Goal: Transaction & Acquisition: Purchase product/service

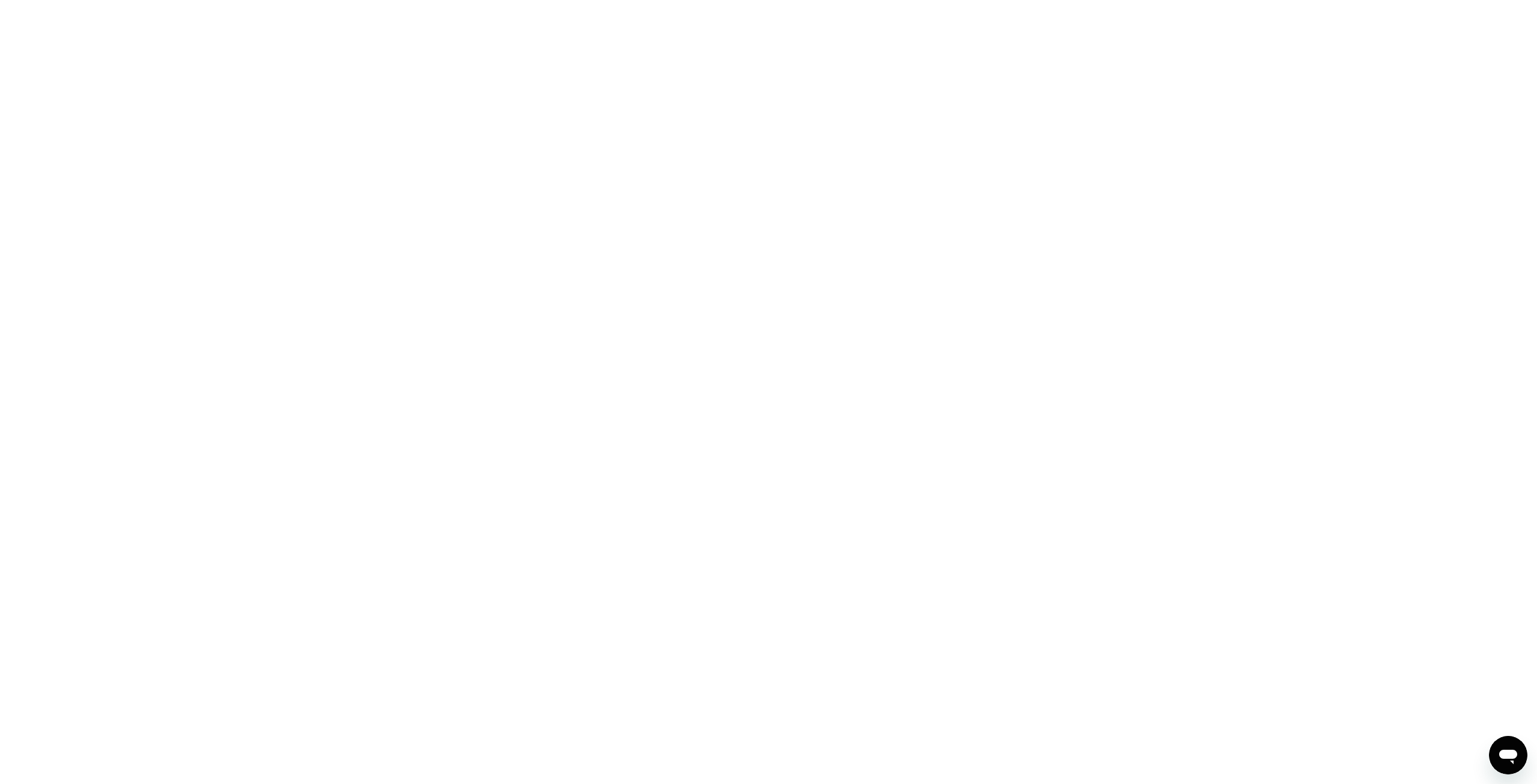
drag, startPoint x: 986, startPoint y: 188, endPoint x: 542, endPoint y: 167, distance: 444.5
drag, startPoint x: 752, startPoint y: 167, endPoint x: 982, endPoint y: 167, distance: 230.0
drag, startPoint x: 982, startPoint y: 167, endPoint x: 548, endPoint y: 179, distance: 434.2
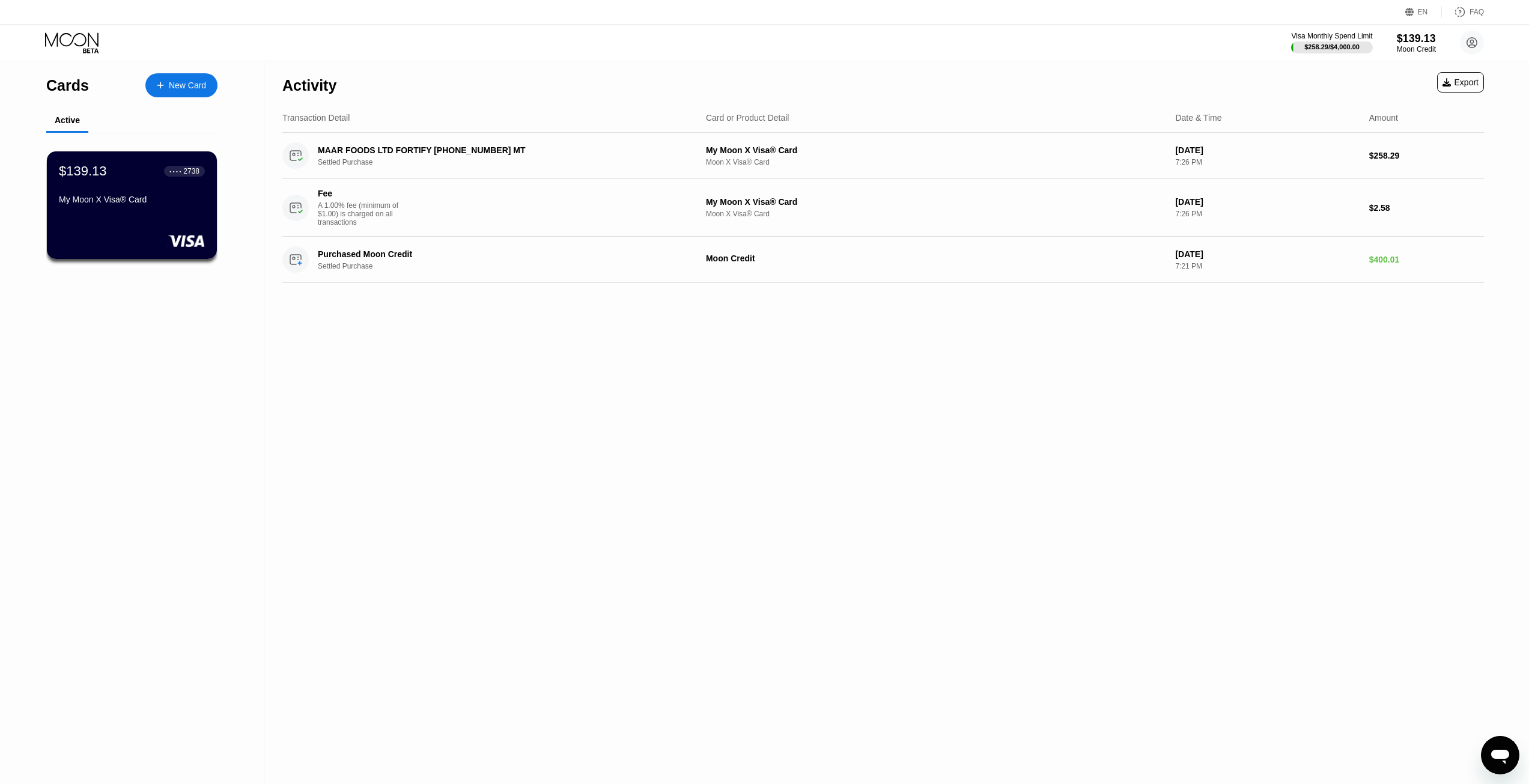
click at [897, 67] on div "Activity Export" at bounding box center [883, 82] width 1201 height 42
drag, startPoint x: 898, startPoint y: 70, endPoint x: 424, endPoint y: 70, distance: 474.0
click at [87, 40] on icon at bounding box center [73, 43] width 56 height 21
click at [76, 50] on icon at bounding box center [73, 43] width 56 height 21
click at [1418, 46] on div "Moon Credit" at bounding box center [1417, 49] width 40 height 9
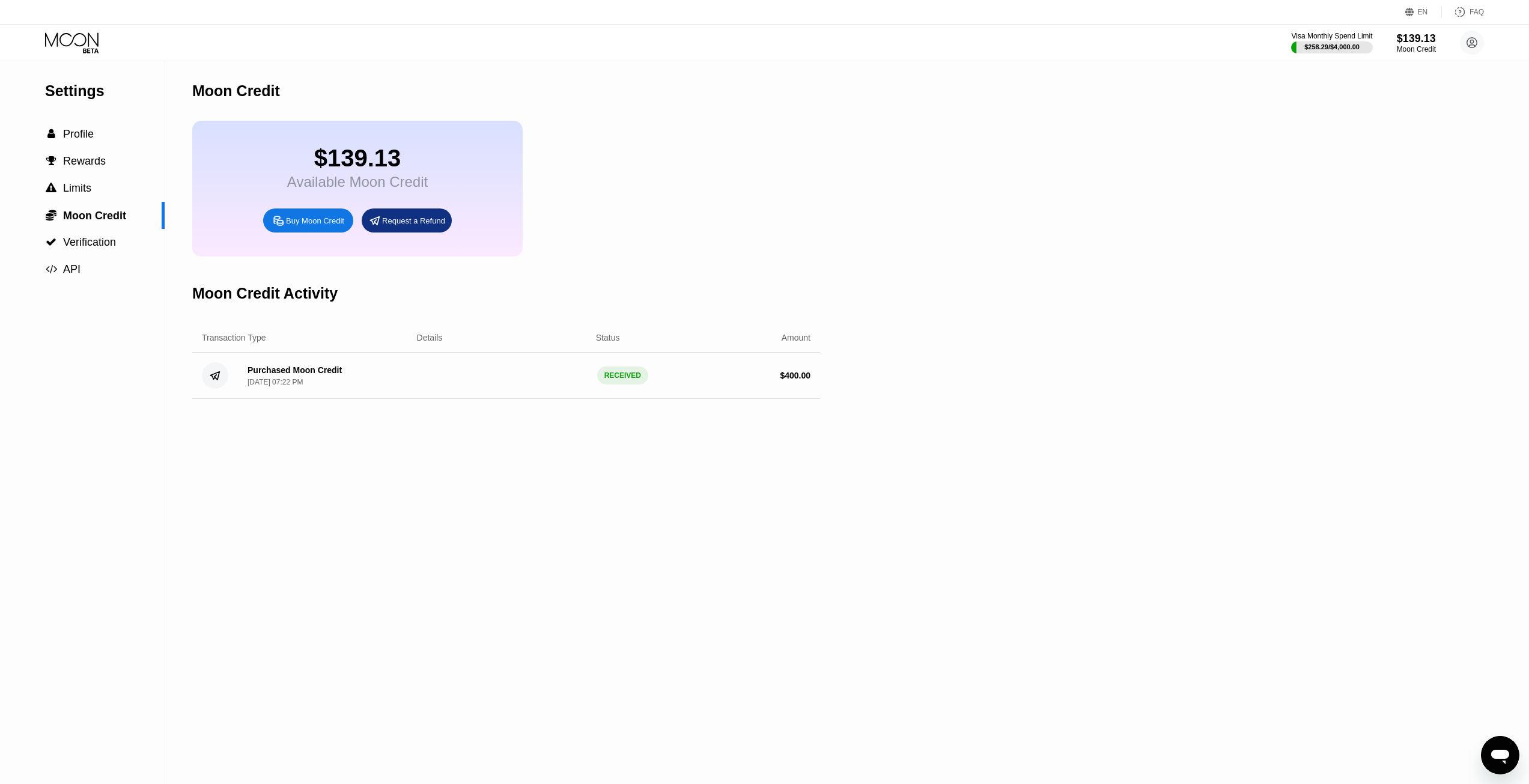
click at [827, 126] on div "Settings  Profile  Rewards  Limits  Moon Credit  Verification  API Moon C…" at bounding box center [764, 422] width 1529 height 723
drag, startPoint x: 828, startPoint y: 126, endPoint x: 690, endPoint y: 122, distance: 138.1
drag, startPoint x: 690, startPoint y: 122, endPoint x: 859, endPoint y: 126, distance: 169.0
drag, startPoint x: 635, startPoint y: 177, endPoint x: 388, endPoint y: 198, distance: 247.9
click at [305, 225] on div "Buy Moon Credit" at bounding box center [315, 220] width 58 height 10
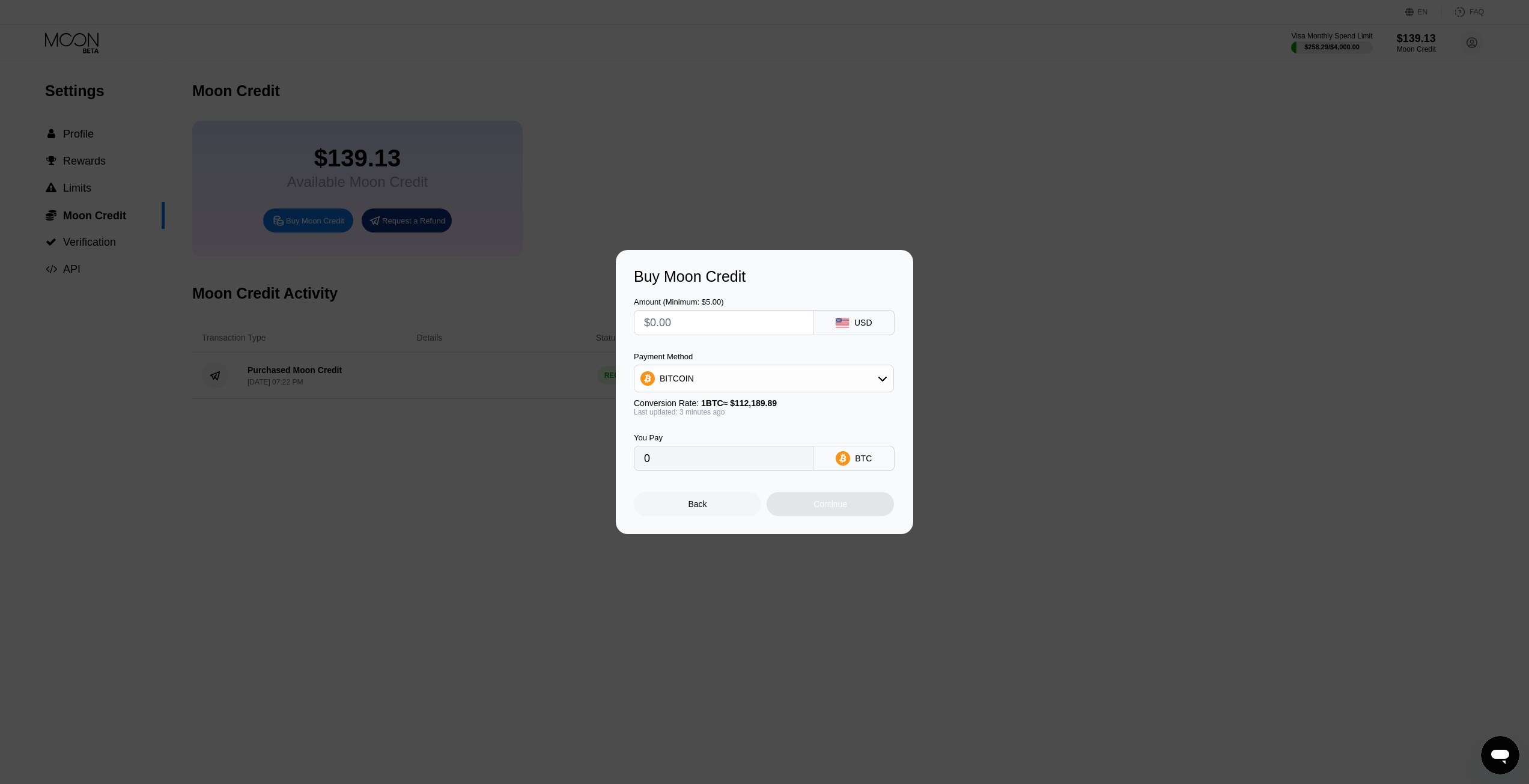
click at [773, 319] on input "text" at bounding box center [723, 322] width 159 height 24
click at [811, 371] on div "BITCOIN" at bounding box center [764, 378] width 259 height 24
drag, startPoint x: 747, startPoint y: 432, endPoint x: 742, endPoint y: 425, distance: 8.6
click at [746, 432] on div "USDT on TRON" at bounding box center [763, 438] width 253 height 24
type input "0.00"
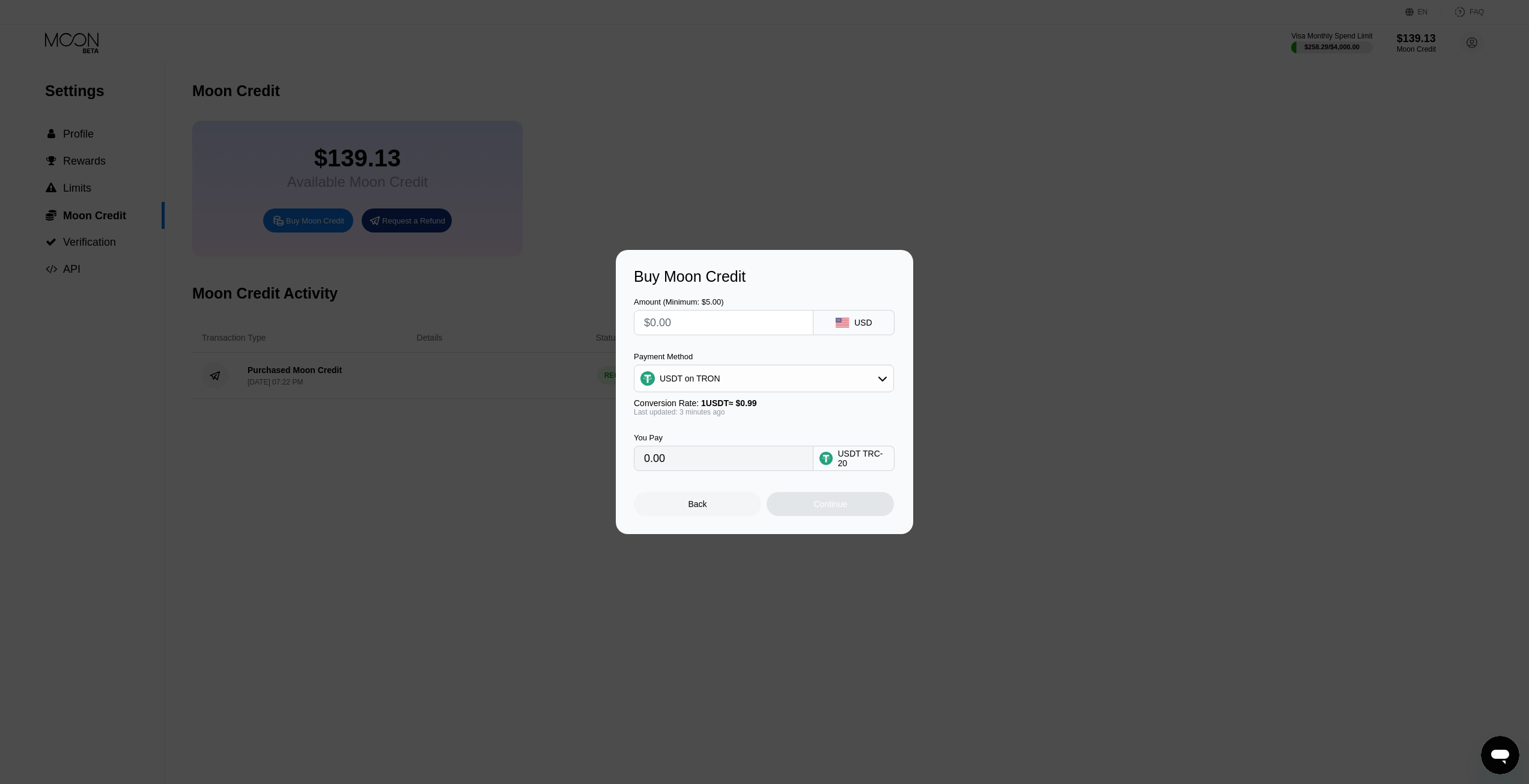
click at [718, 322] on input "text" at bounding box center [723, 322] width 159 height 24
type input "$1"
type input "1.01"
type input "$10"
type input "10.10"
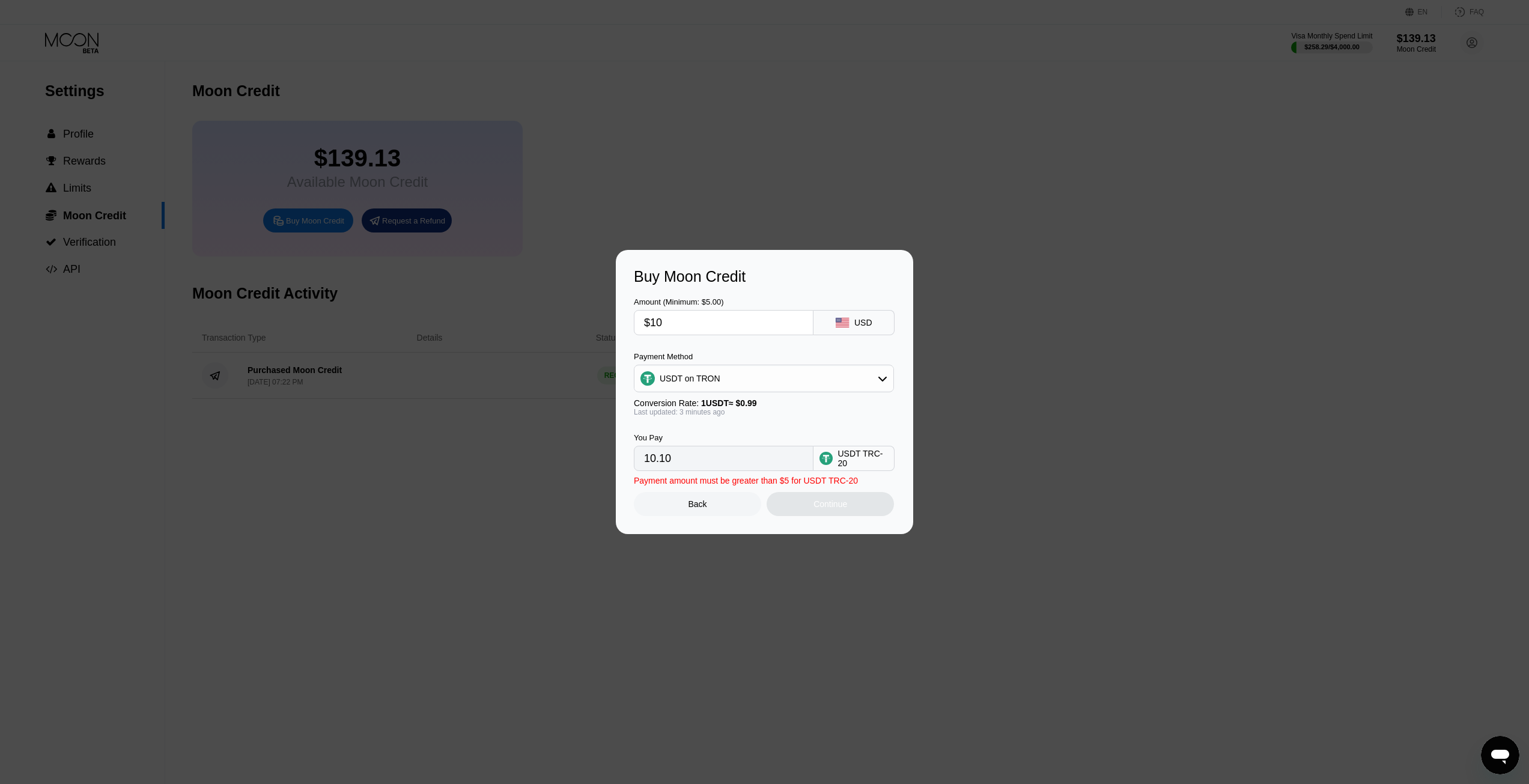
type input "$100"
type input "101.01"
type input "$1000"
type input "1010.10"
type input "$1000"
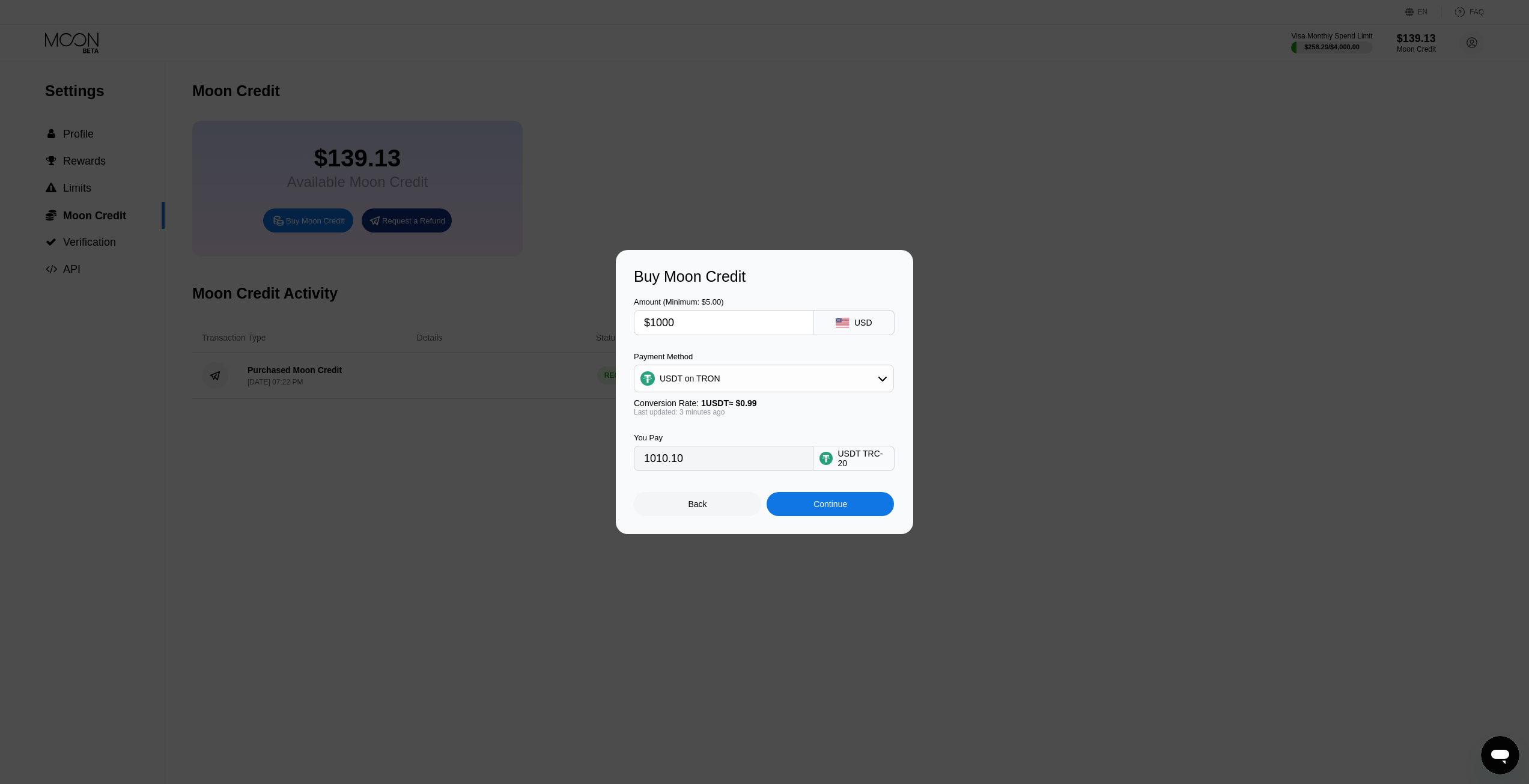
click at [763, 349] on div "Amount (Minimum: $5.00) $1000 USD Payment Method USDT on TRON Conversion Rate: …" at bounding box center [764, 378] width 261 height 186
click at [810, 514] on div "Continue" at bounding box center [830, 504] width 127 height 24
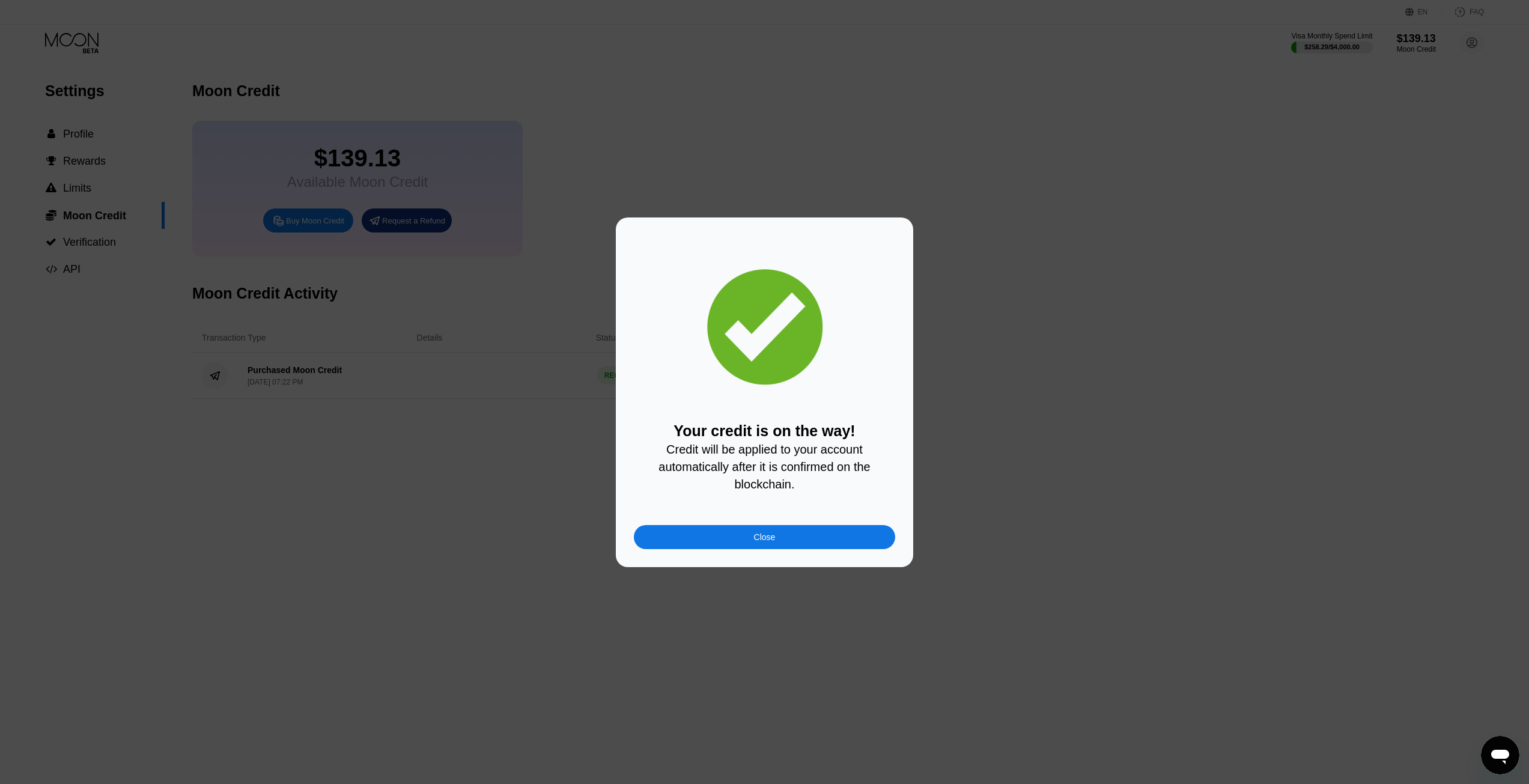
click at [849, 540] on div "Close" at bounding box center [764, 537] width 261 height 24
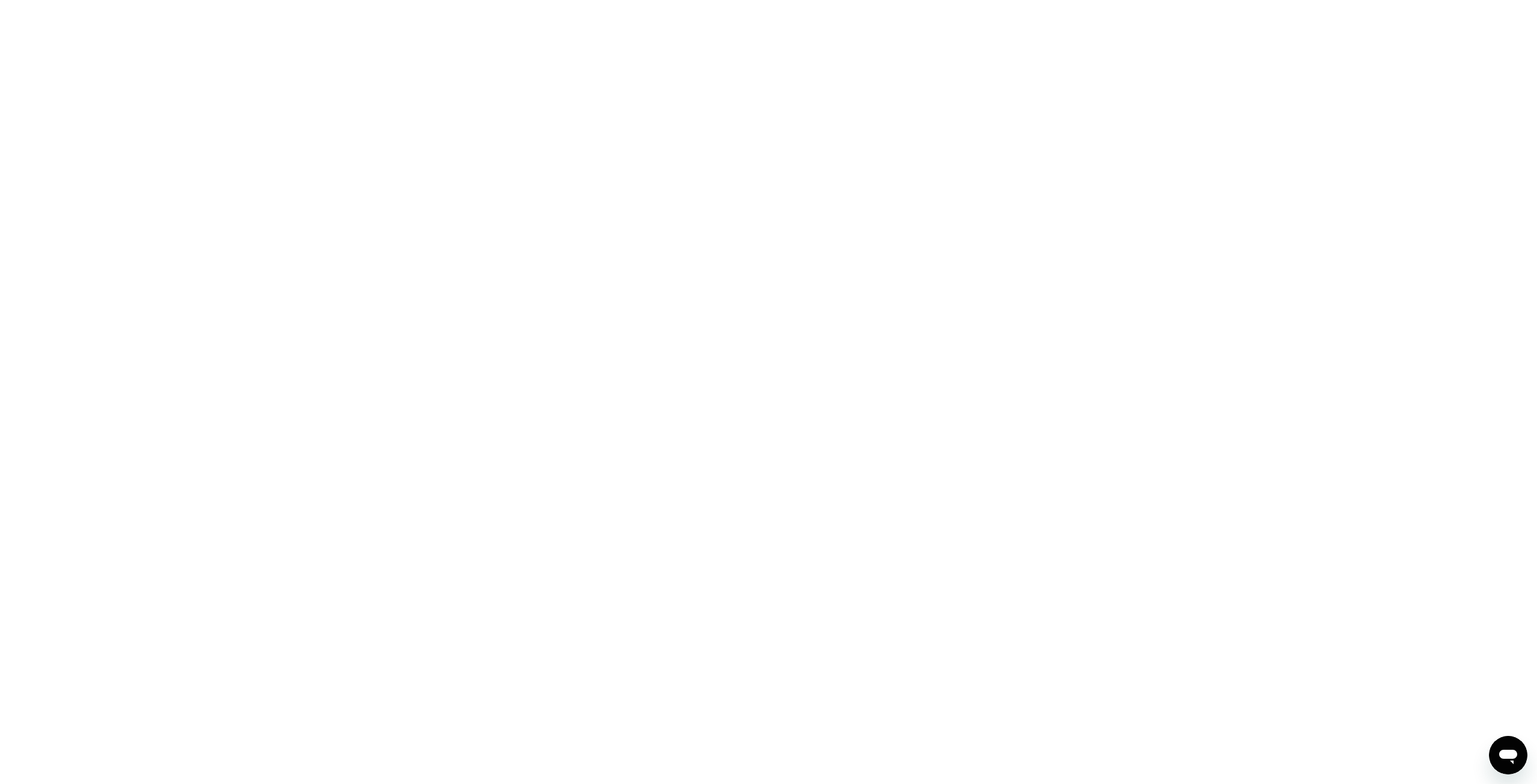
click at [599, 87] on div at bounding box center [768, 392] width 1537 height 784
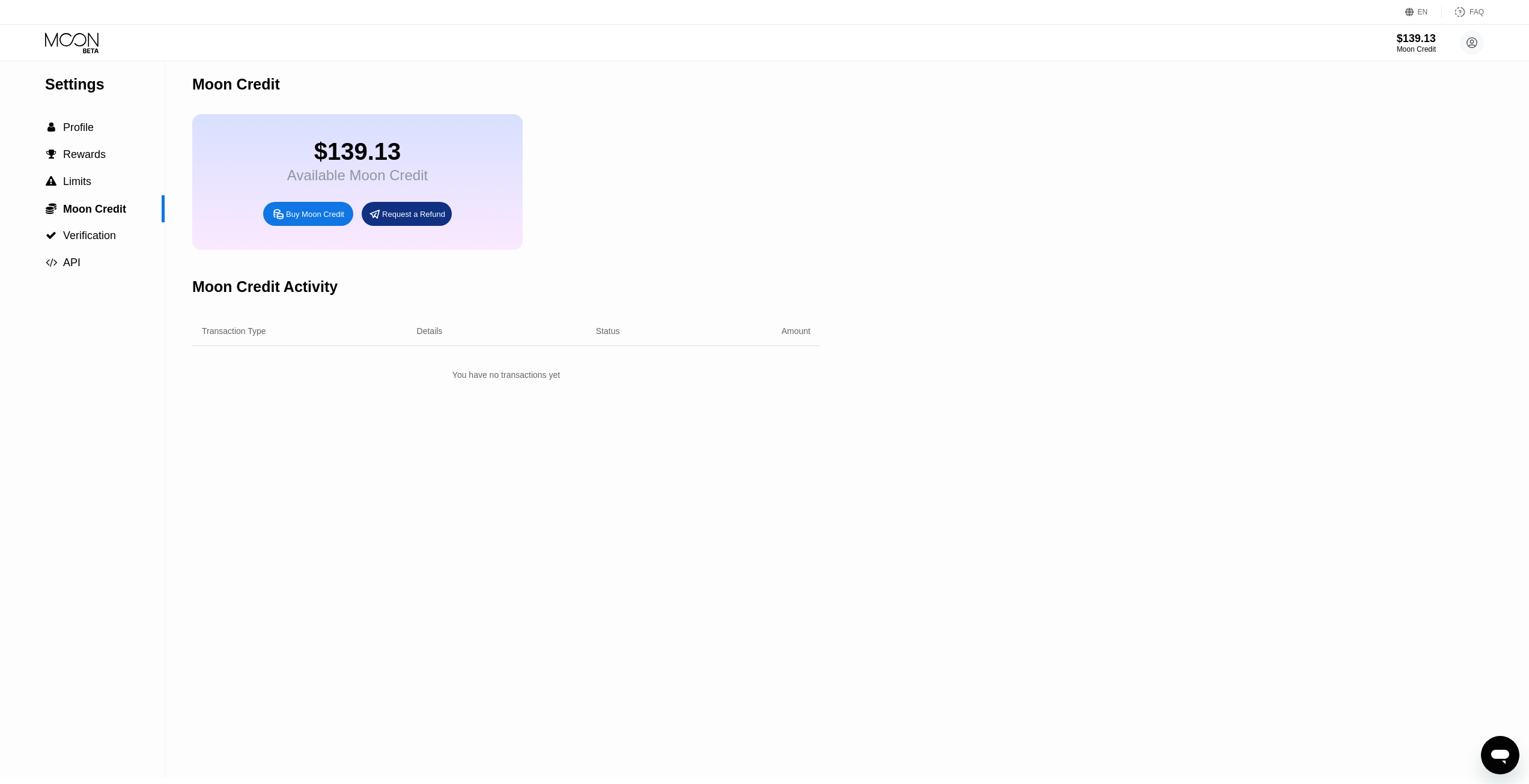
scroll to position [8, 0]
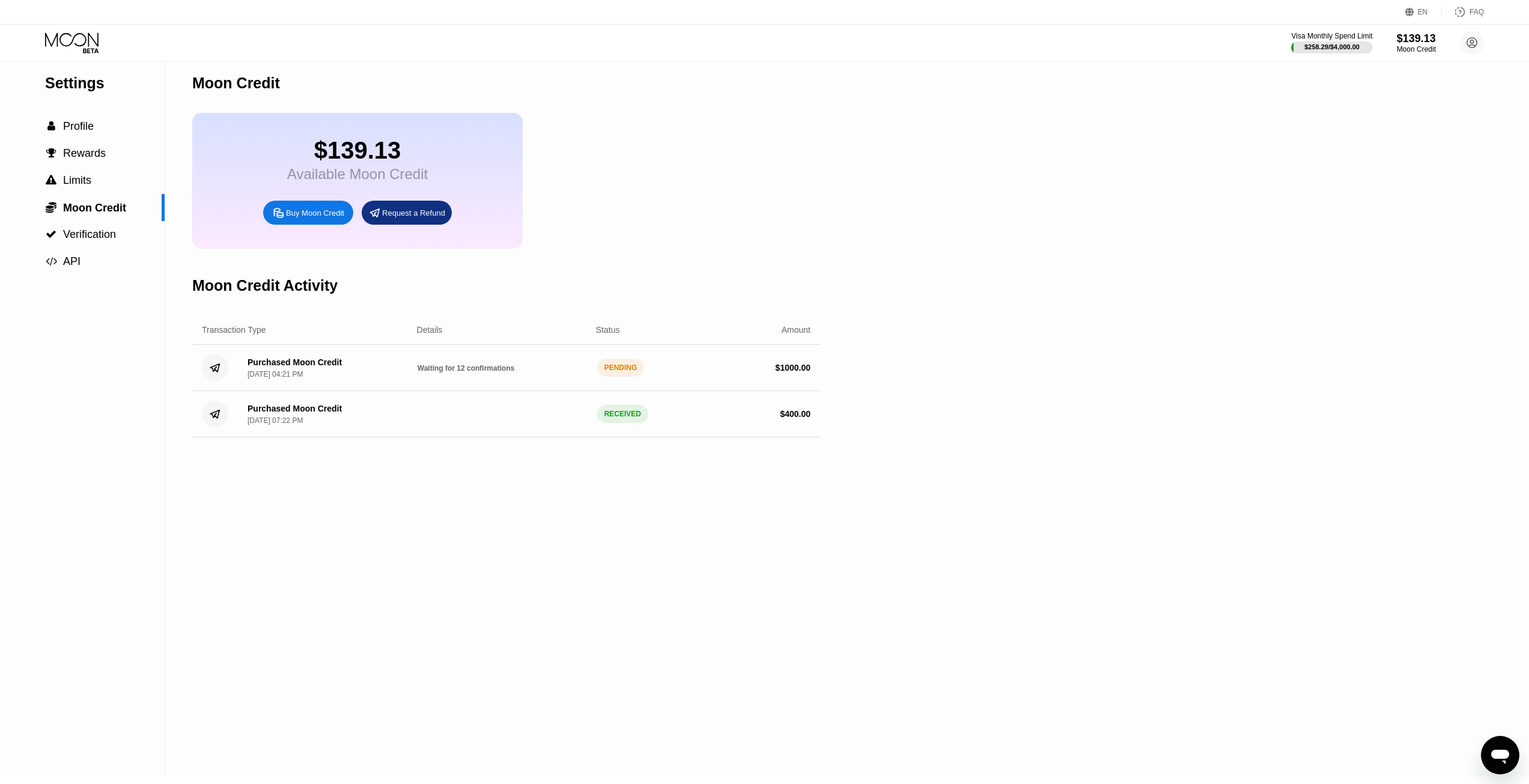
drag, startPoint x: 603, startPoint y: 66, endPoint x: 648, endPoint y: 71, distance: 45.3
click at [603, 66] on div "Moon Credit" at bounding box center [506, 83] width 628 height 60
drag, startPoint x: 696, startPoint y: 84, endPoint x: 581, endPoint y: 65, distance: 116.6
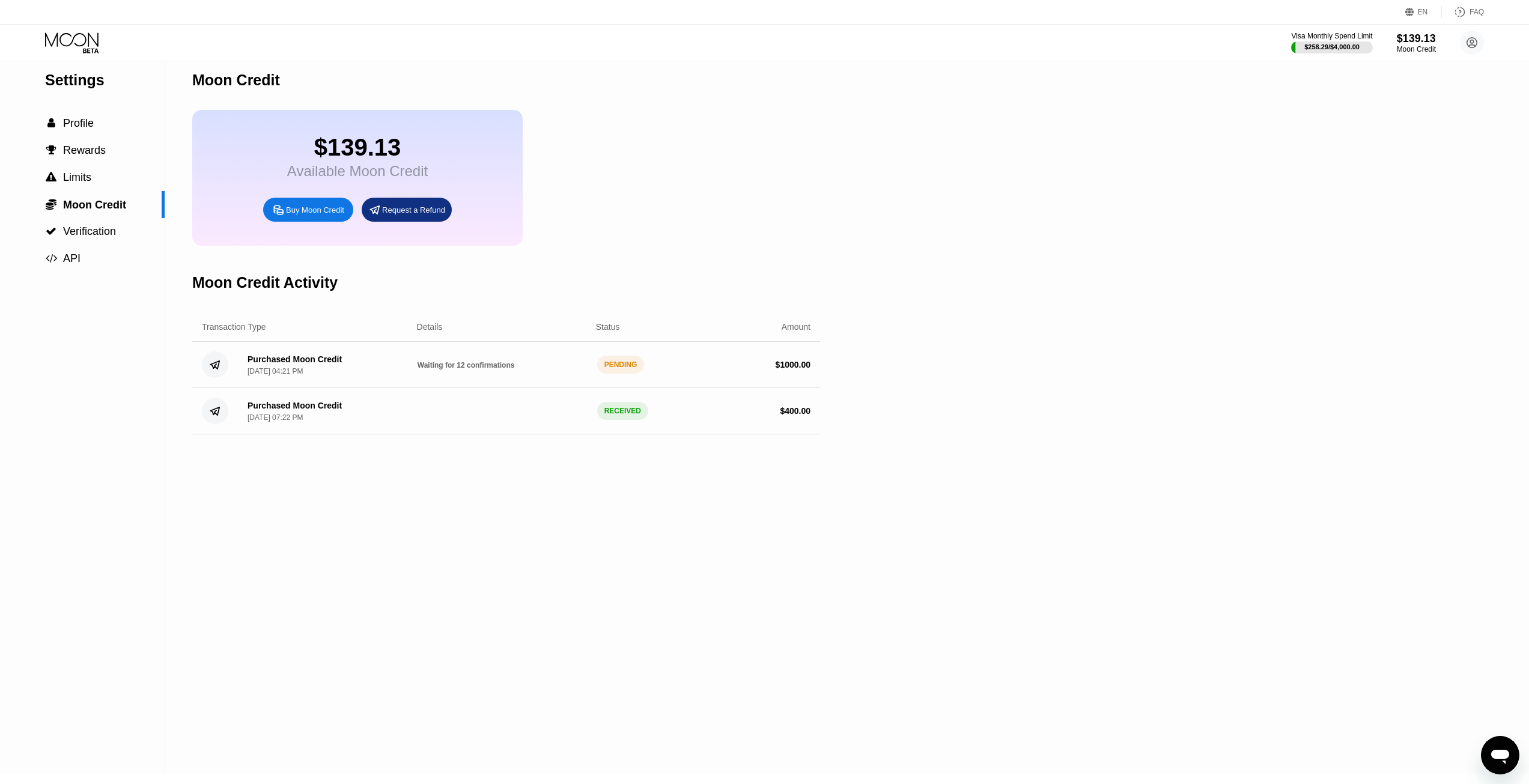
drag, startPoint x: 581, startPoint y: 65, endPoint x: 817, endPoint y: 90, distance: 237.3
click at [95, 75] on div "Settings" at bounding box center [105, 79] width 119 height 17
click at [84, 44] on icon at bounding box center [73, 43] width 56 height 21
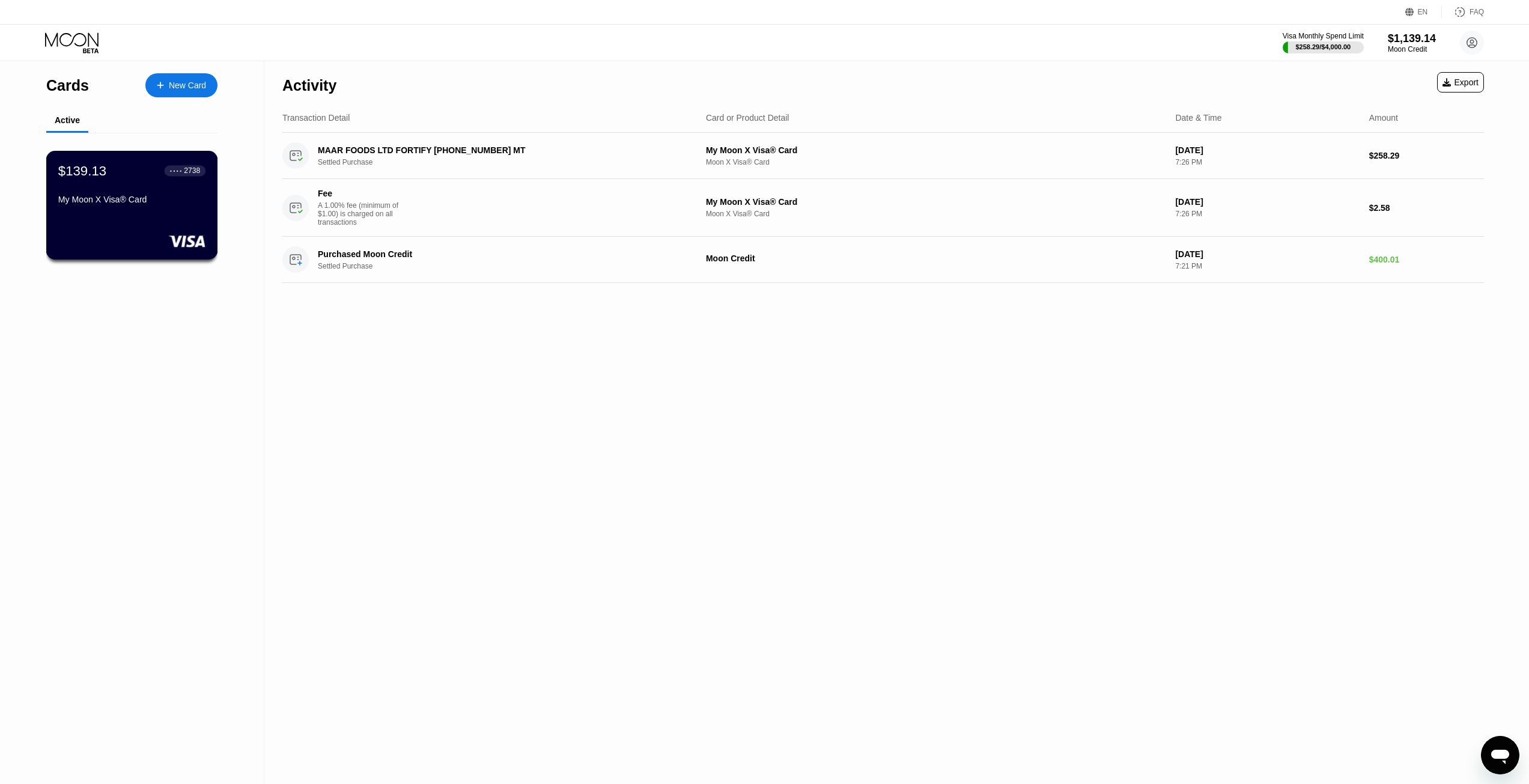
click at [158, 209] on div "My Moon X Visa® Card" at bounding box center [132, 201] width 147 height 15
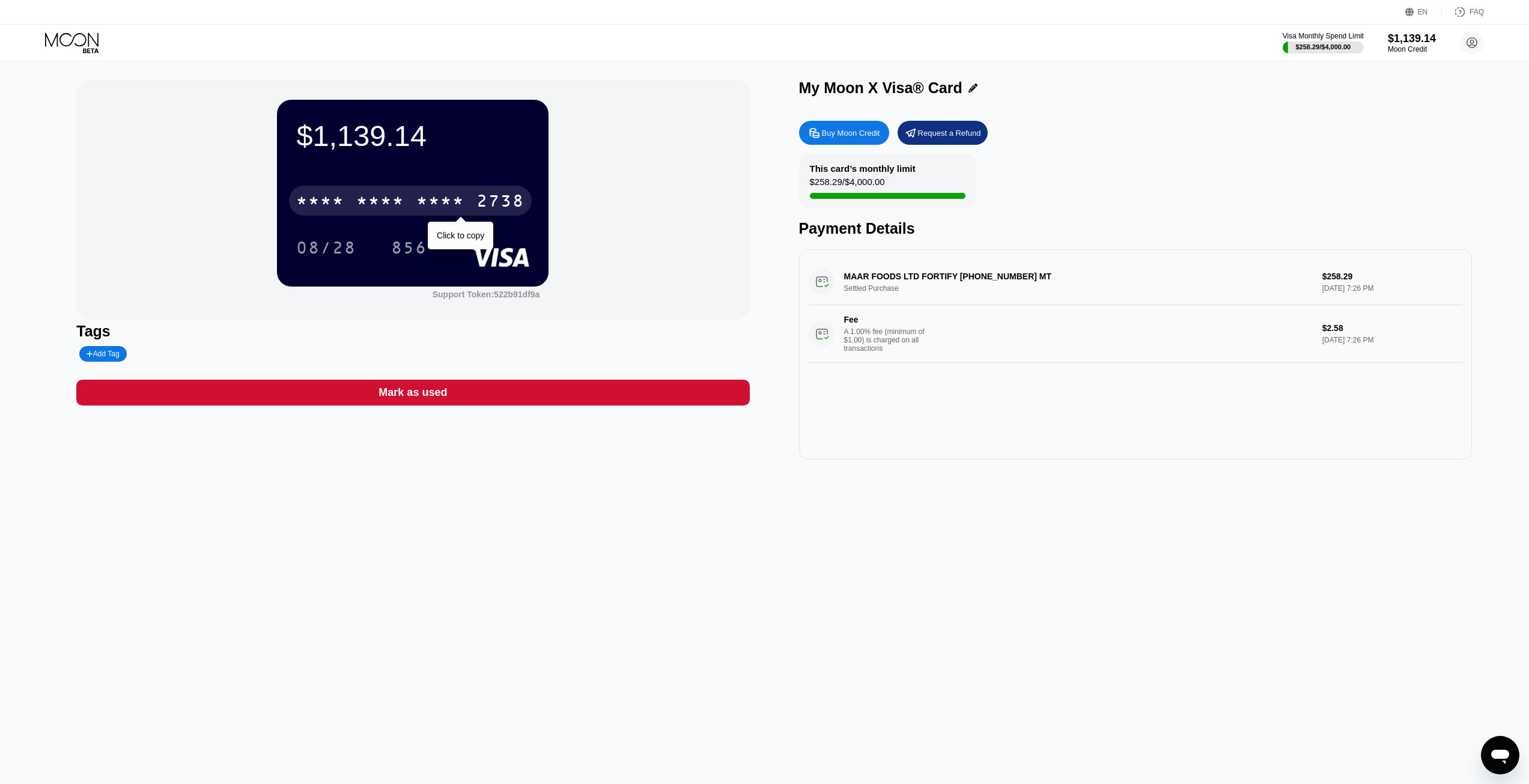
click at [506, 192] on div "* * * * * * * * * * * * 2738" at bounding box center [410, 201] width 243 height 30
